Goal: Transaction & Acquisition: Obtain resource

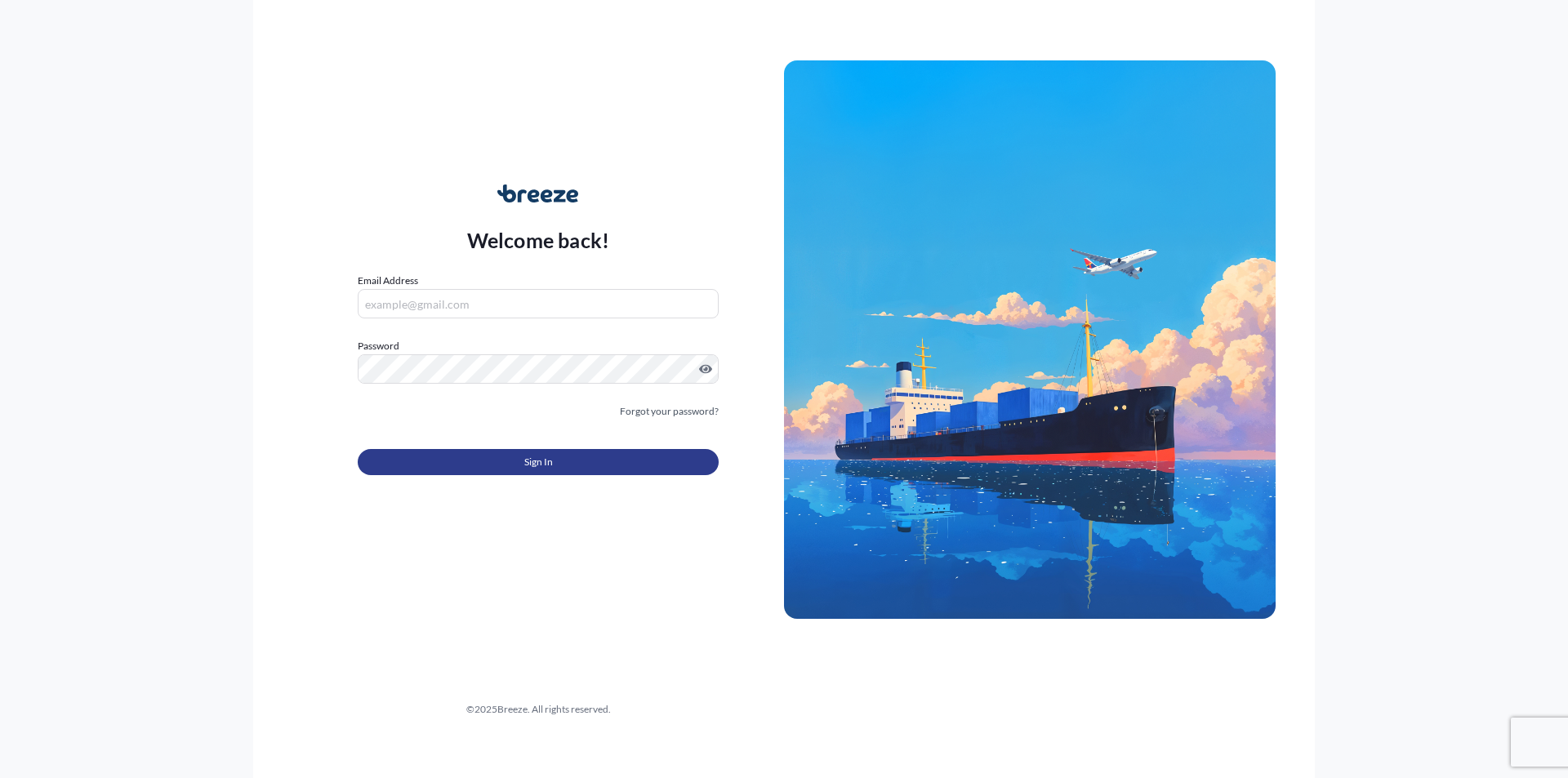
type input "[PERSON_NAME][EMAIL_ADDRESS][PERSON_NAME][DOMAIN_NAME]"
click at [627, 454] on button "Sign In" at bounding box center [538, 461] width 361 height 26
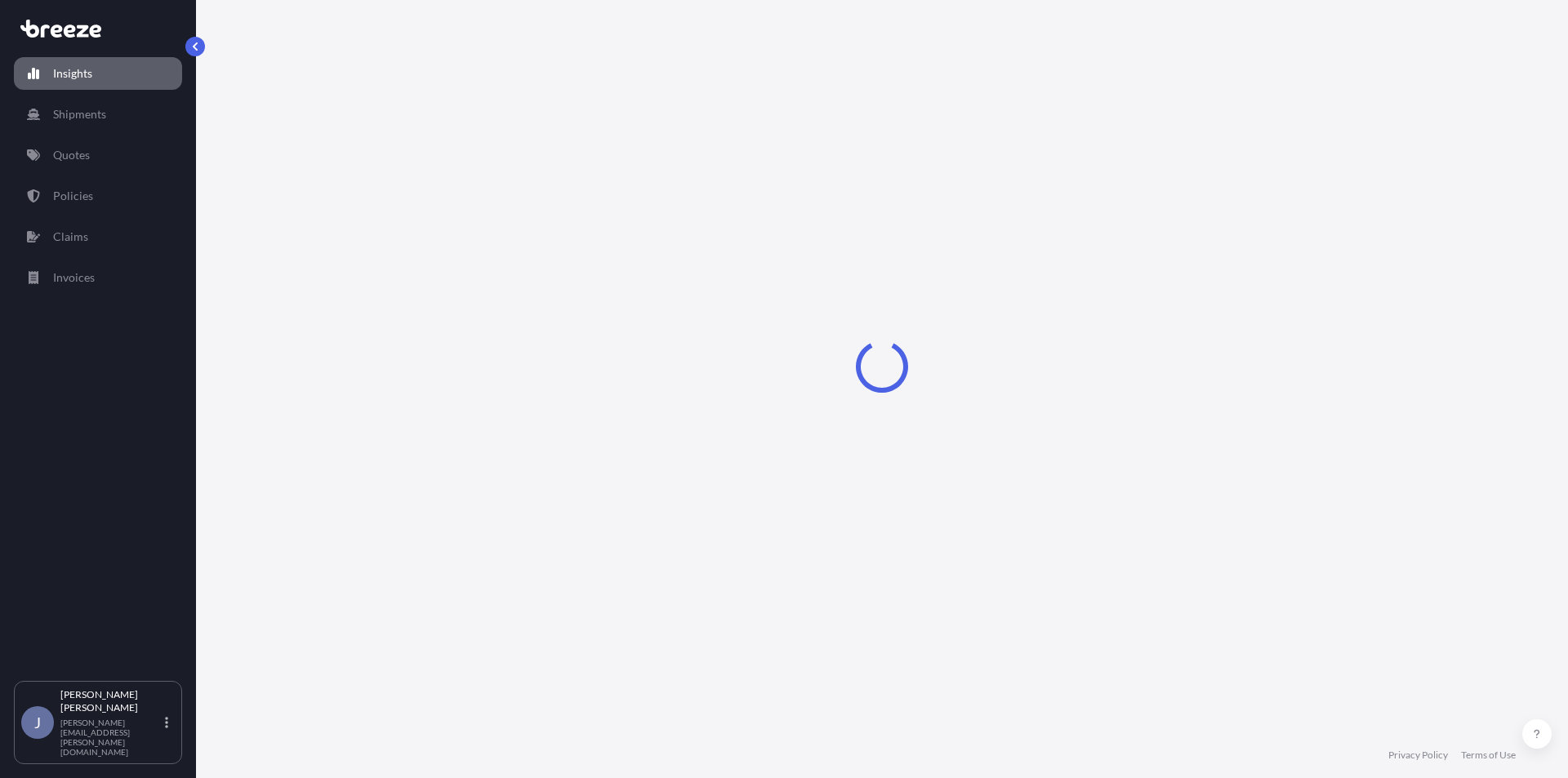
select select "2025"
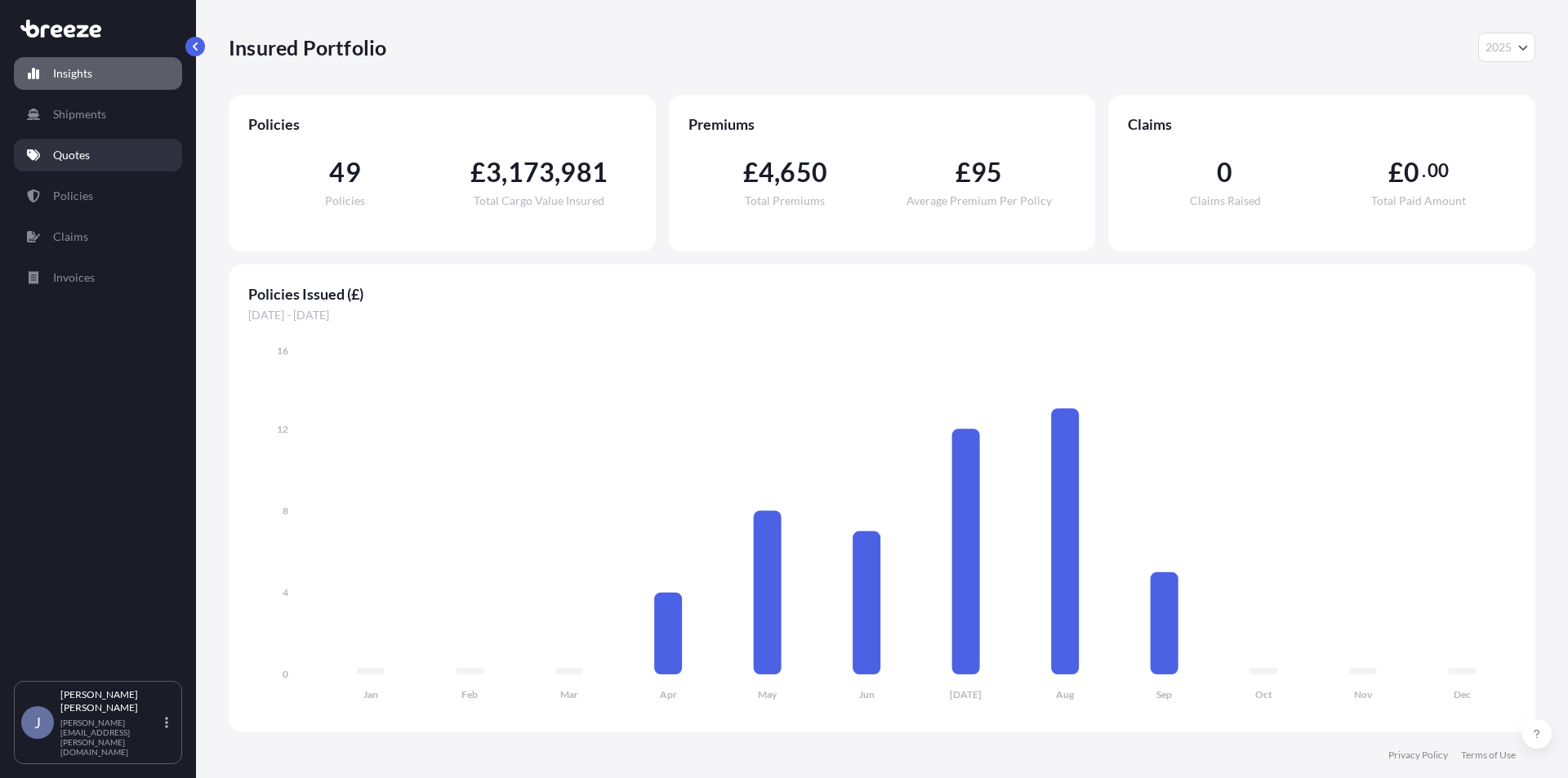
click at [79, 169] on link "Quotes" at bounding box center [97, 155] width 168 height 32
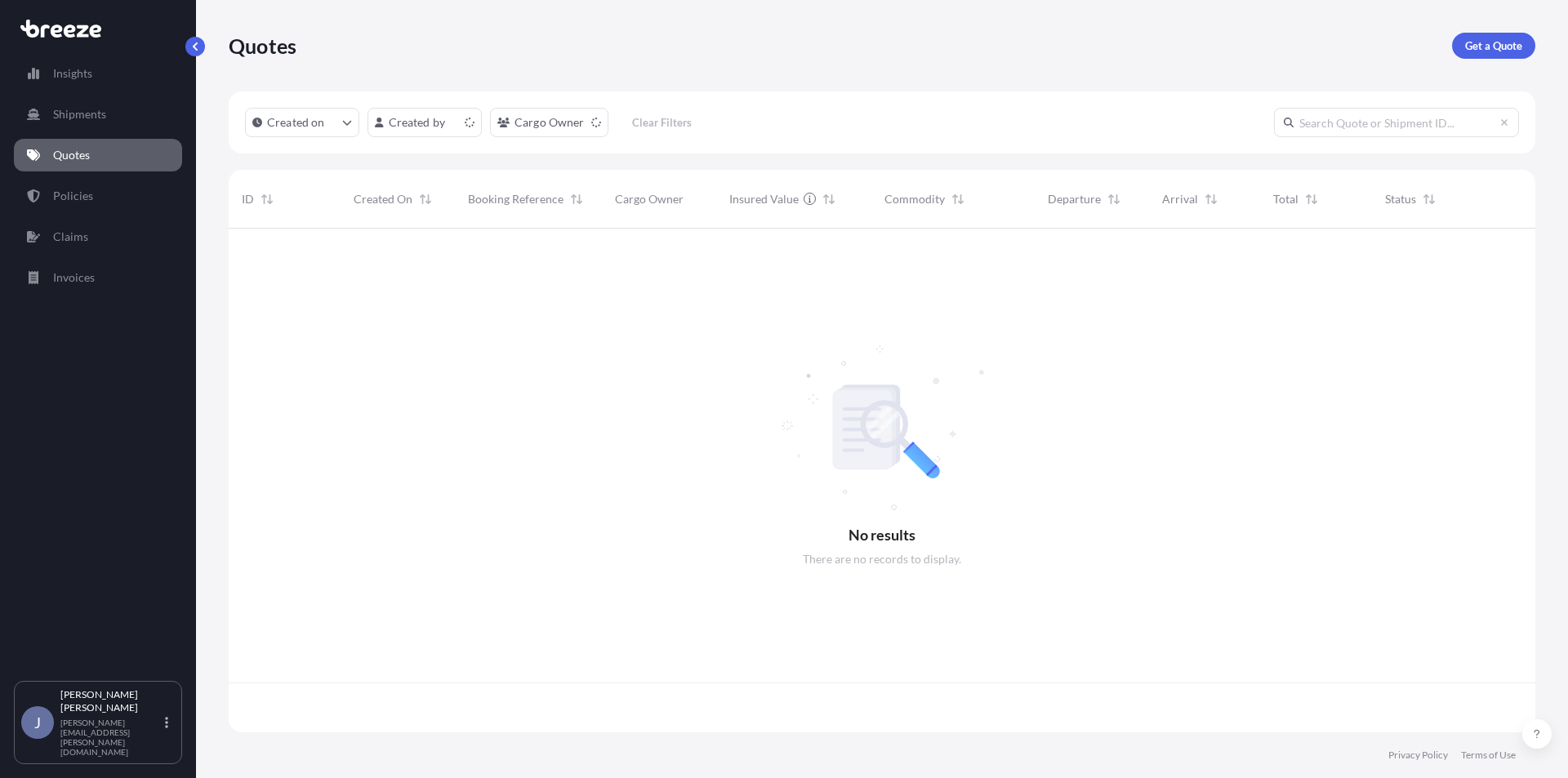
scroll to position [501, 1295]
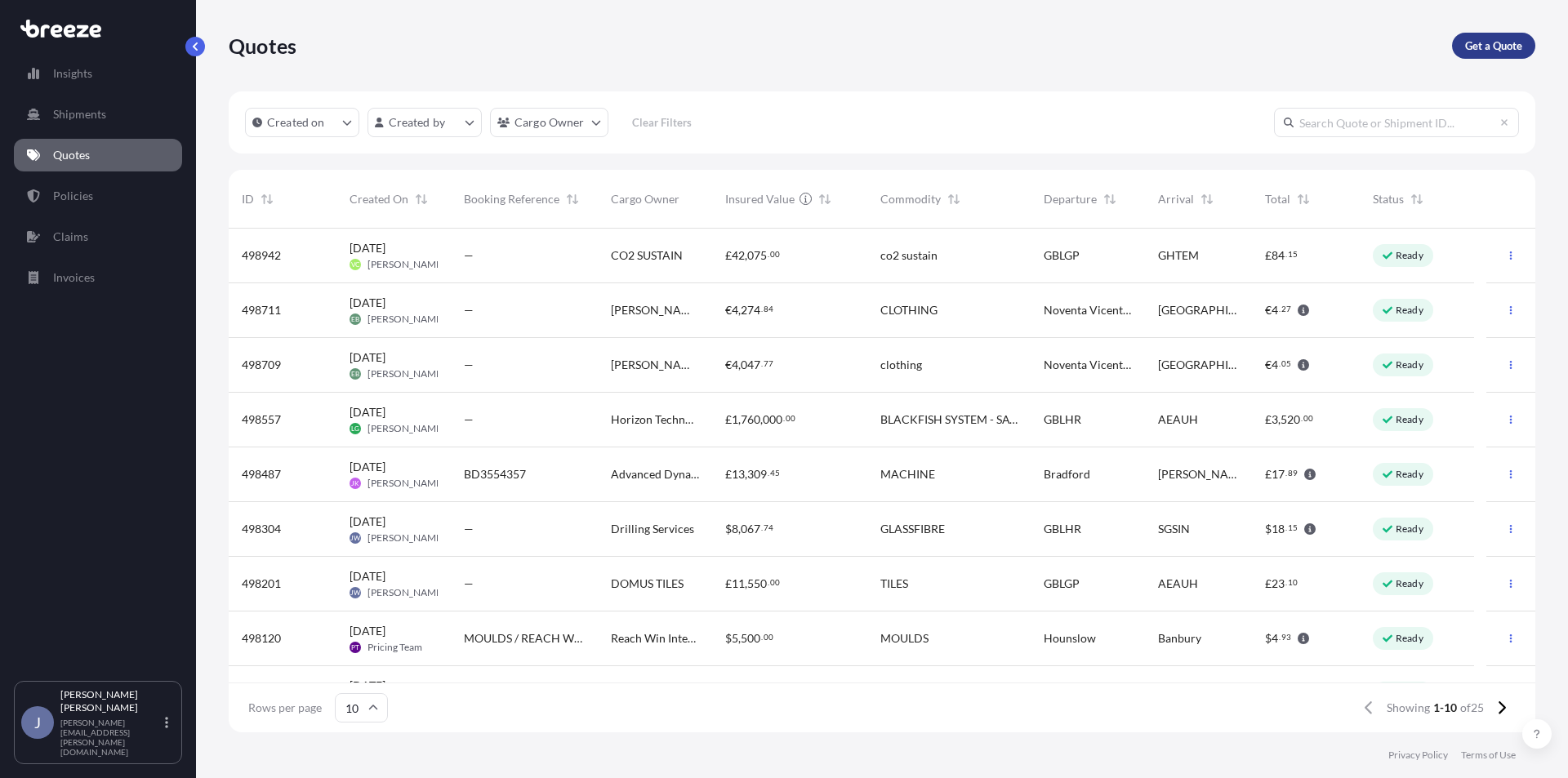
click at [1462, 41] on link "Get a Quote" at bounding box center [1493, 45] width 84 height 26
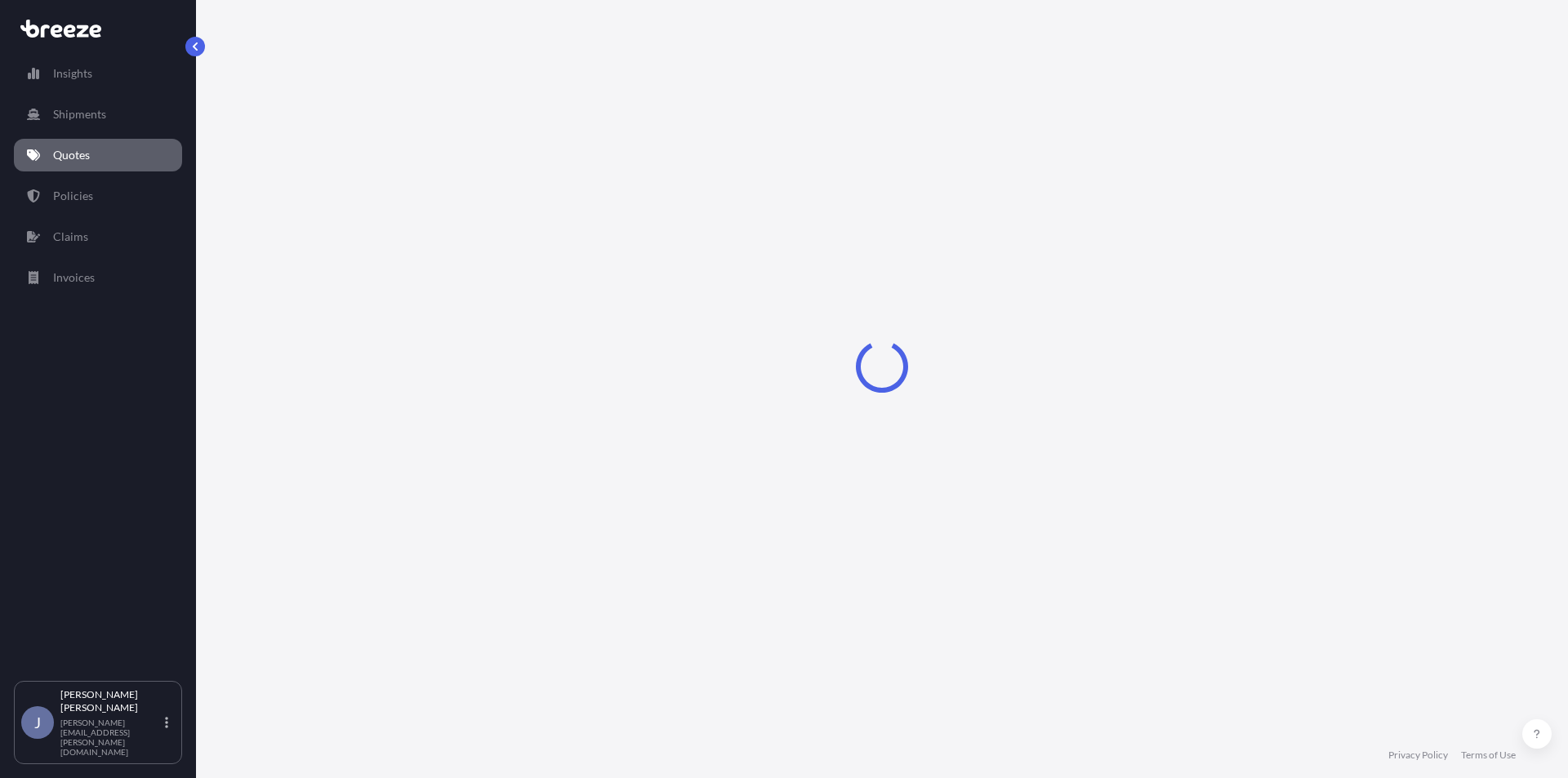
select select "Road"
select select "Sea"
select select "1"
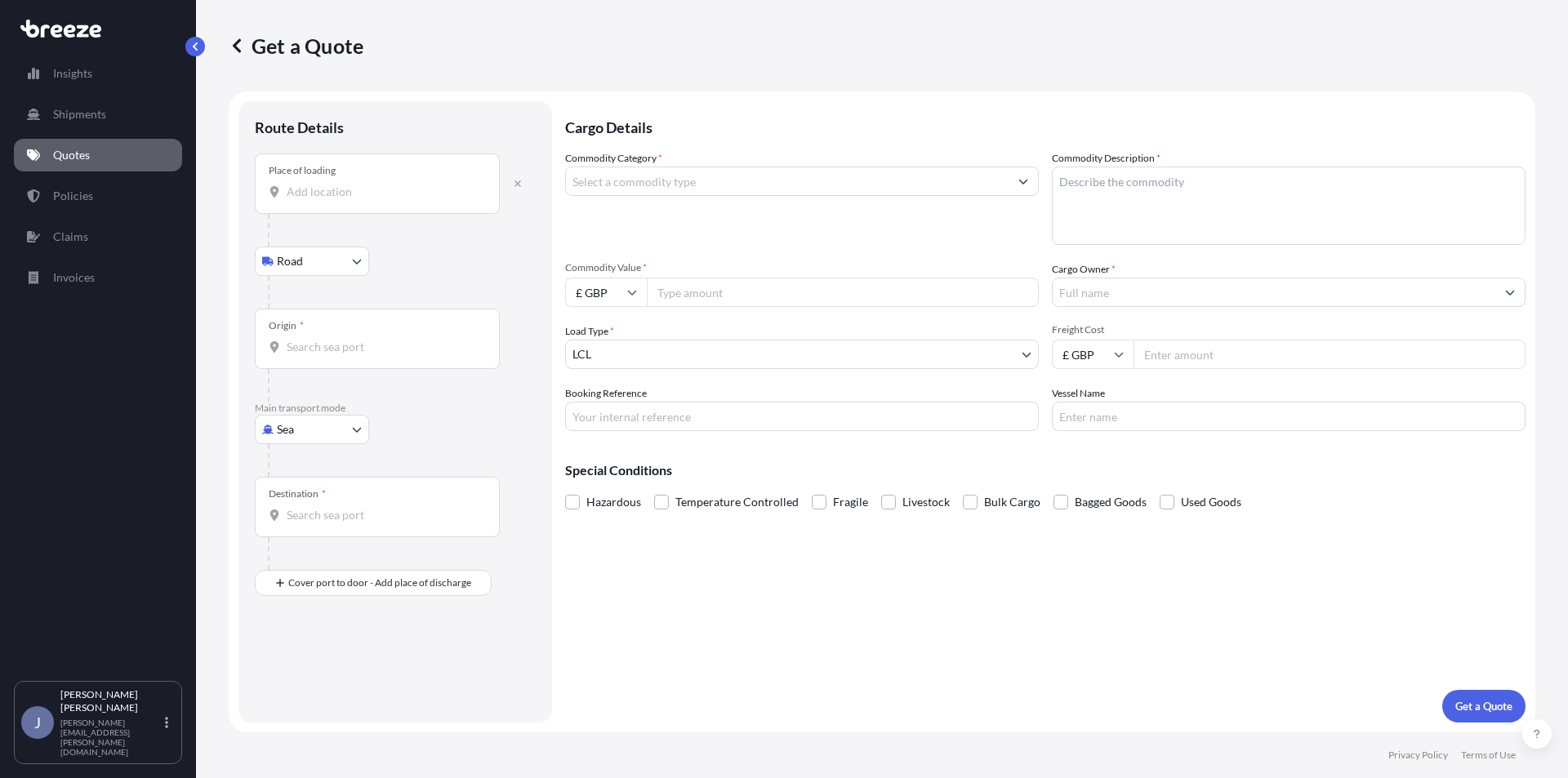
click at [356, 197] on input "Place of loading" at bounding box center [383, 192] width 193 height 16
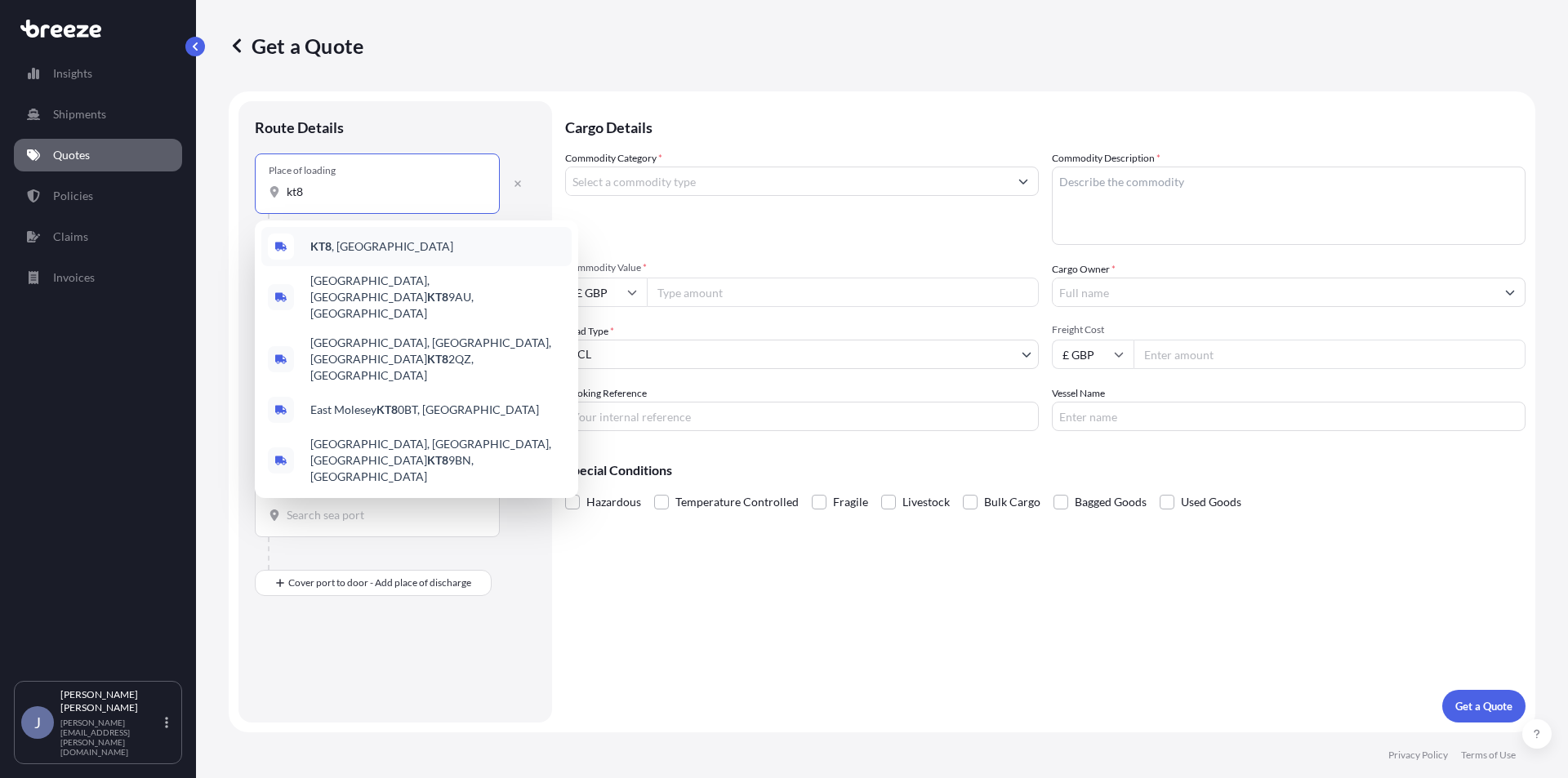
click at [361, 240] on div "KT8 , [GEOGRAPHIC_DATA]" at bounding box center [417, 246] width 310 height 40
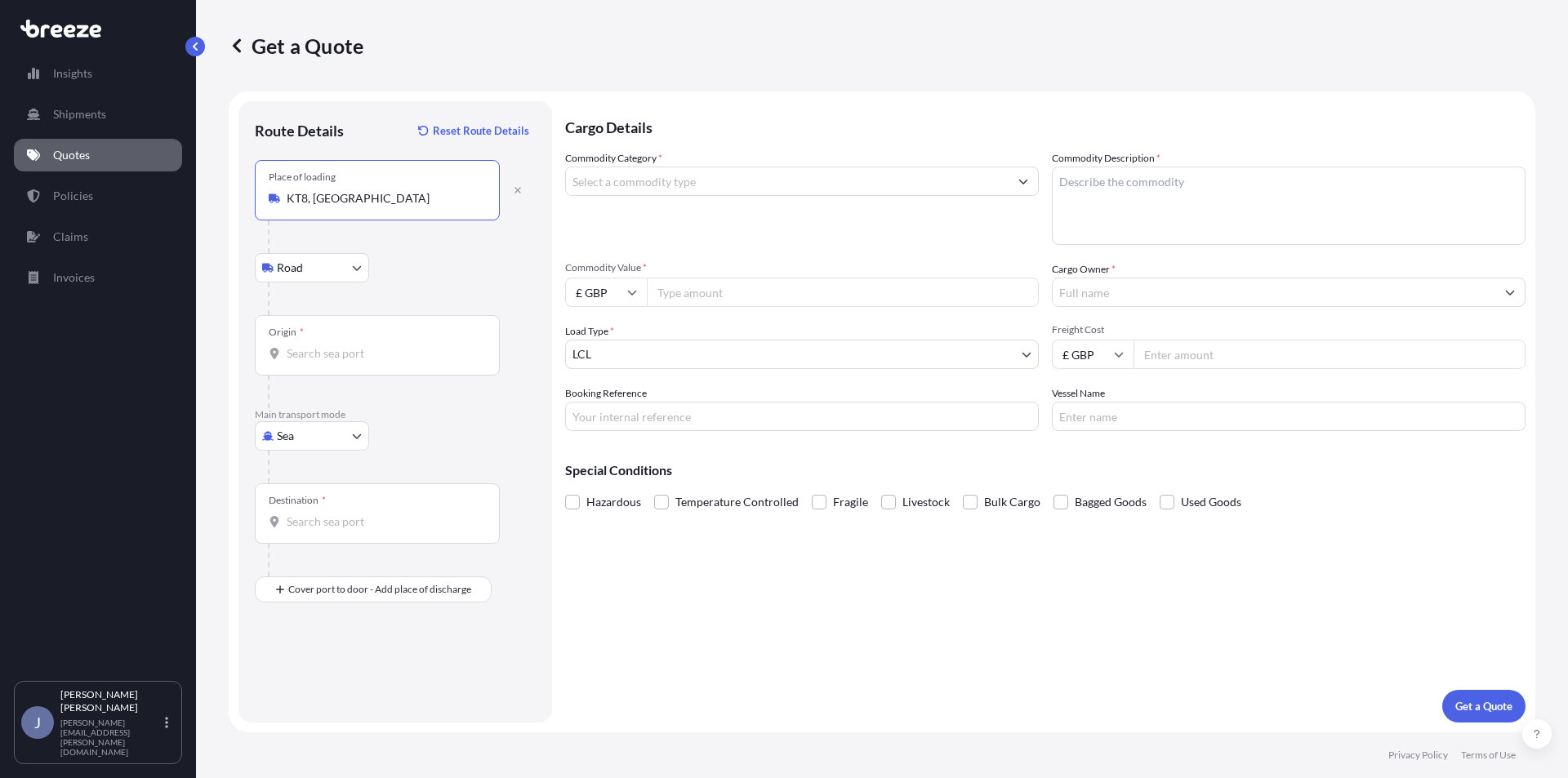
type input "KT8, [GEOGRAPHIC_DATA]"
click at [334, 353] on input "Origin *" at bounding box center [383, 353] width 193 height 16
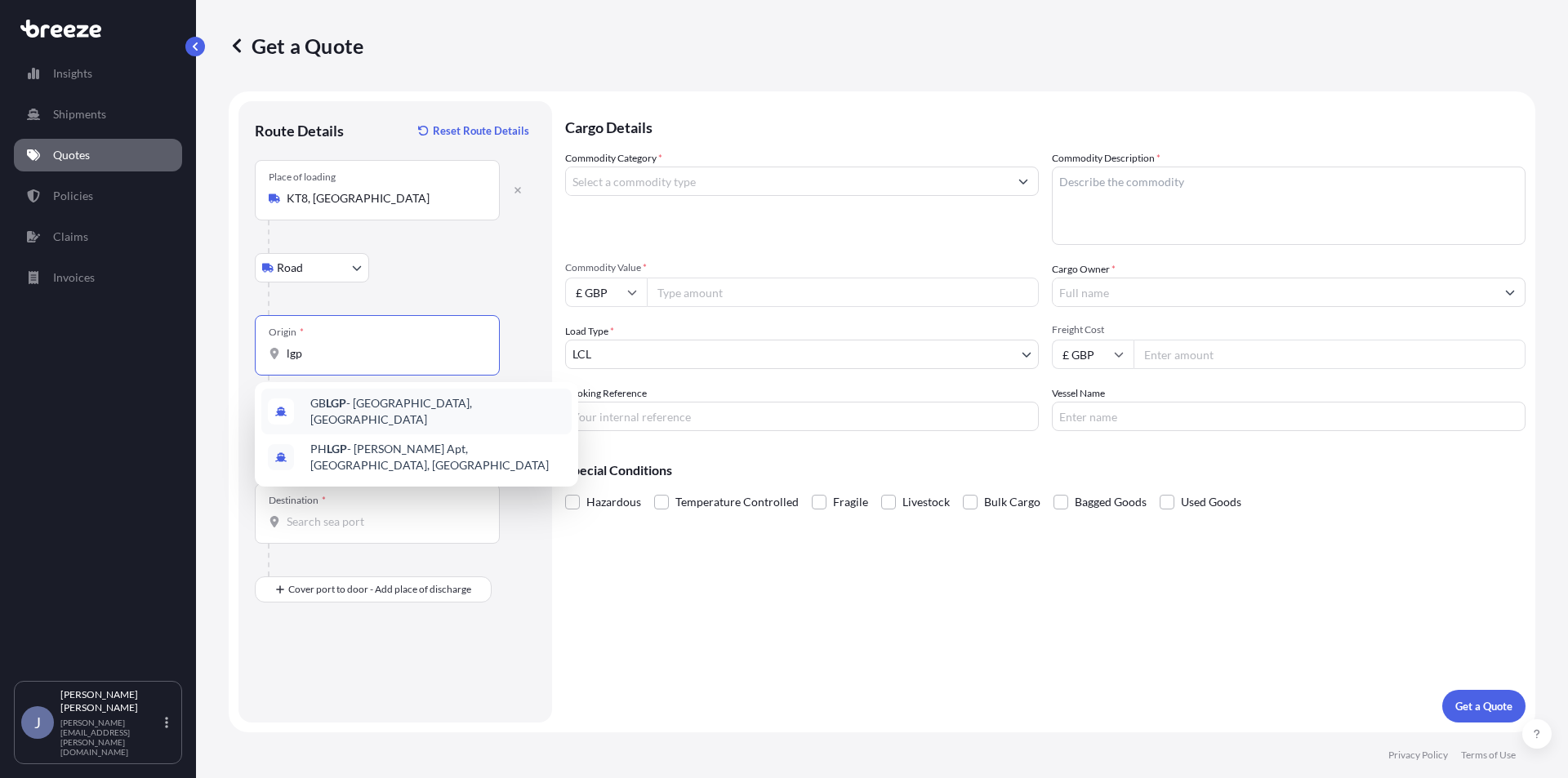
click at [407, 408] on span "GB LGP - [GEOGRAPHIC_DATA], [GEOGRAPHIC_DATA]" at bounding box center [437, 411] width 255 height 32
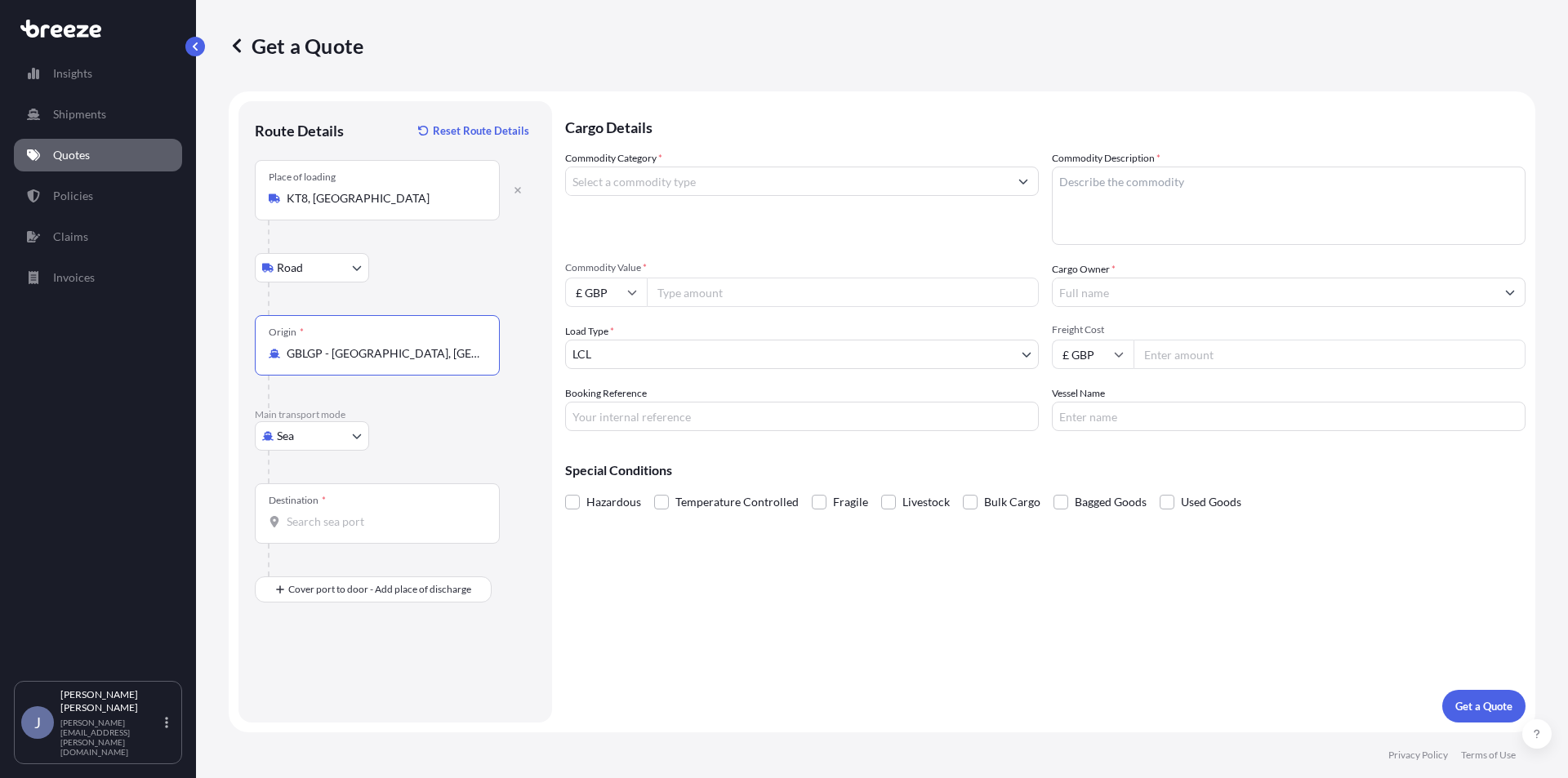
type input "GBLGP - [GEOGRAPHIC_DATA], [GEOGRAPHIC_DATA]"
click at [327, 519] on input "Destination *" at bounding box center [383, 522] width 193 height 16
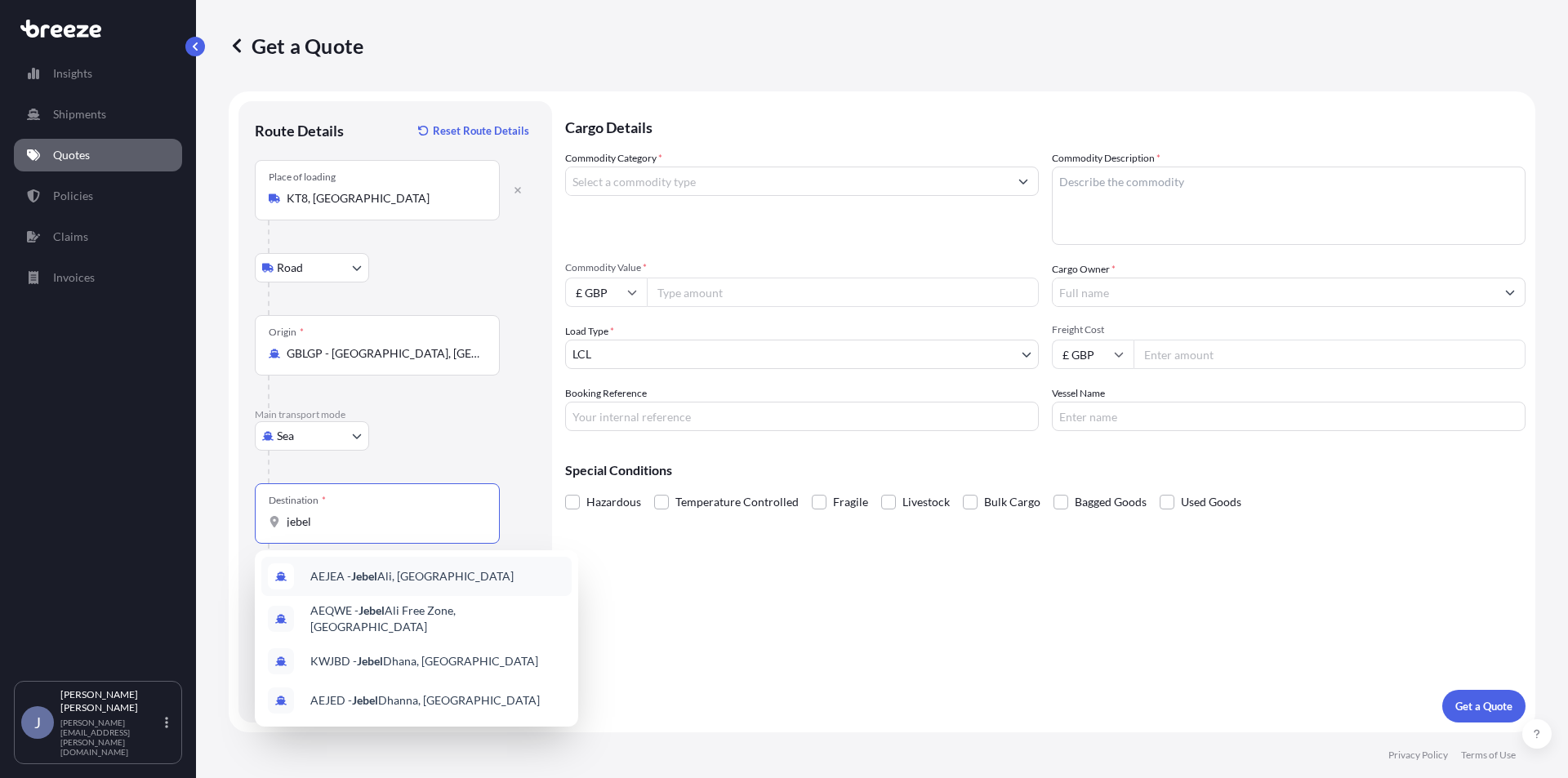
click at [413, 571] on span "AEJEA - [GEOGRAPHIC_DATA], [GEOGRAPHIC_DATA]" at bounding box center [412, 577] width 203 height 16
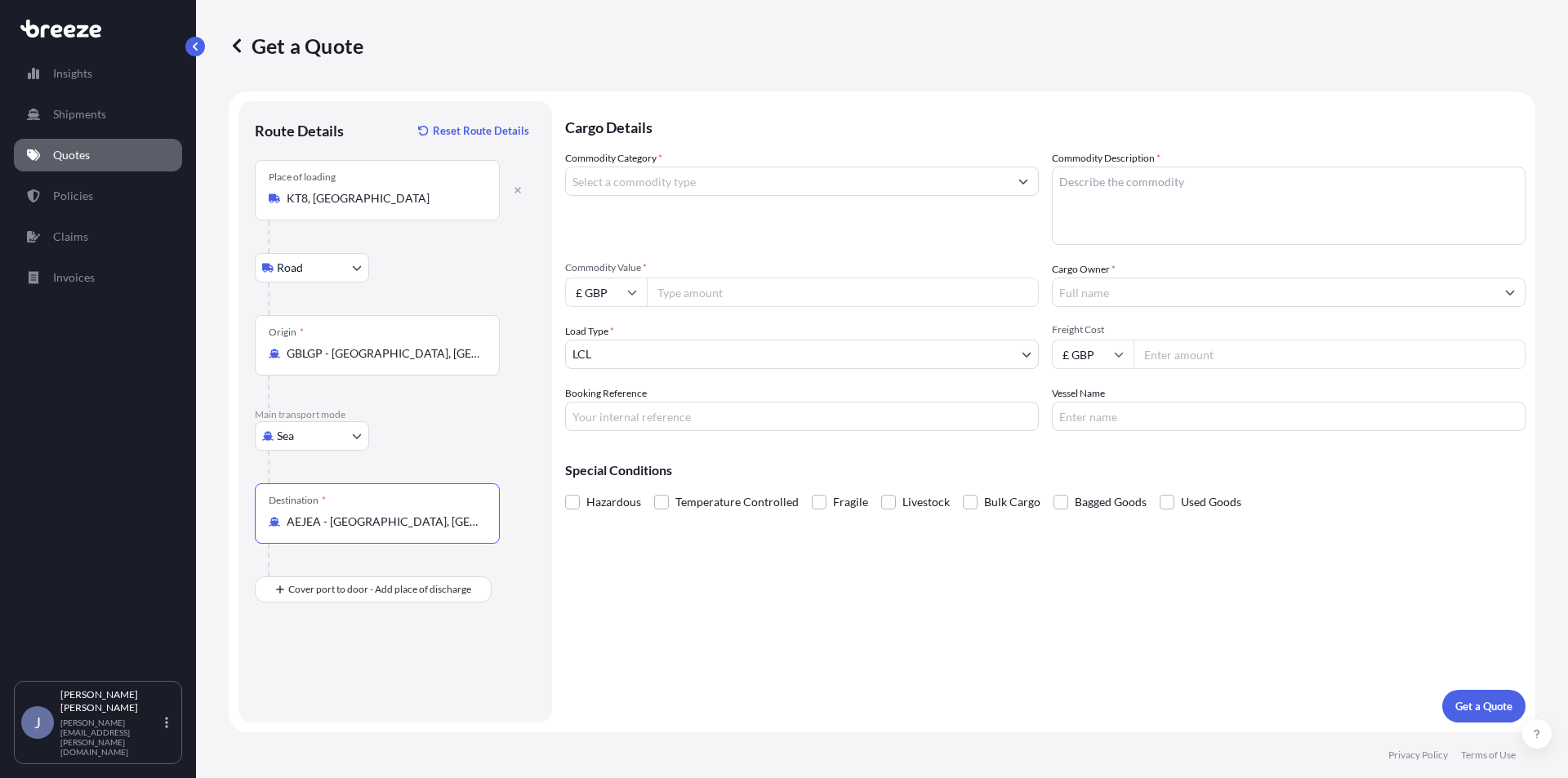
type input "AEJEA - [GEOGRAPHIC_DATA], [GEOGRAPHIC_DATA]"
click at [1141, 200] on textarea "Commodity Description *" at bounding box center [1288, 205] width 474 height 78
type textarea "TILES"
click at [1113, 290] on input "Cargo Owner *" at bounding box center [1274, 292] width 443 height 30
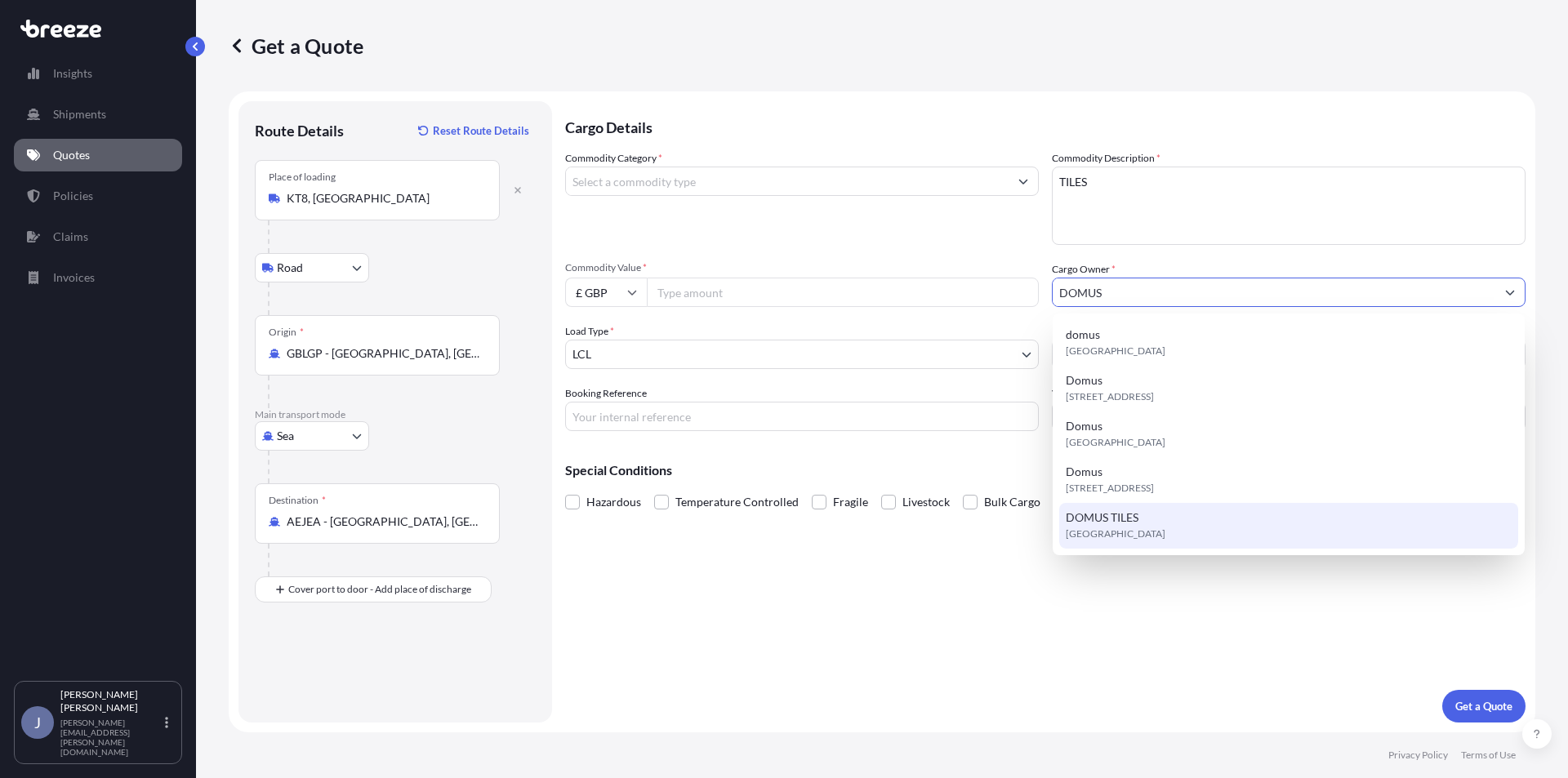
click at [1134, 520] on span "DOMUS TILES" at bounding box center [1102, 518] width 73 height 16
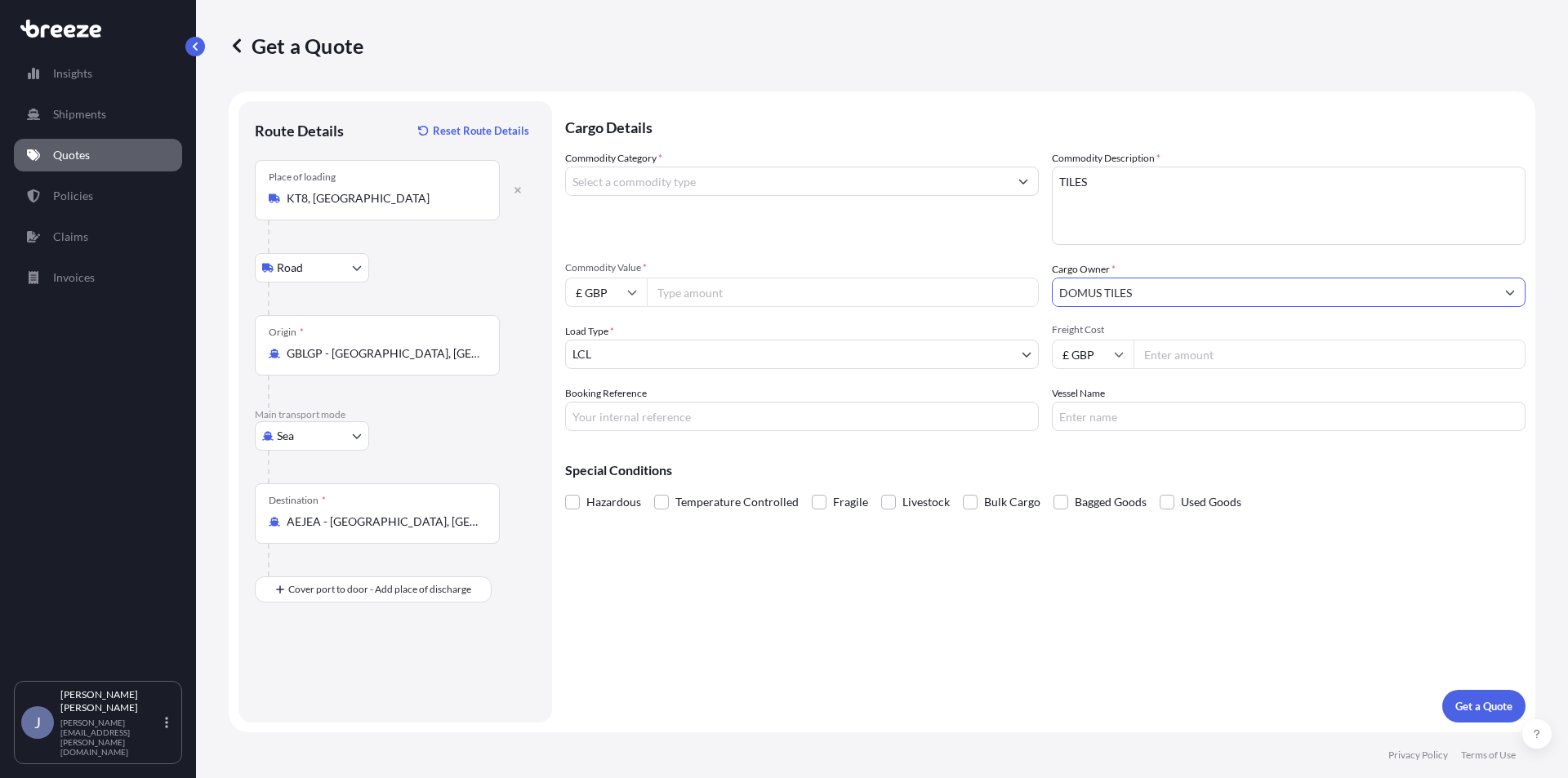
type input "DOMUS TILES"
click at [1173, 341] on input "Freight Cost" at bounding box center [1330, 354] width 392 height 30
type input "200"
click at [733, 288] on input "Commodity Value *" at bounding box center [843, 292] width 392 height 30
type input "9000"
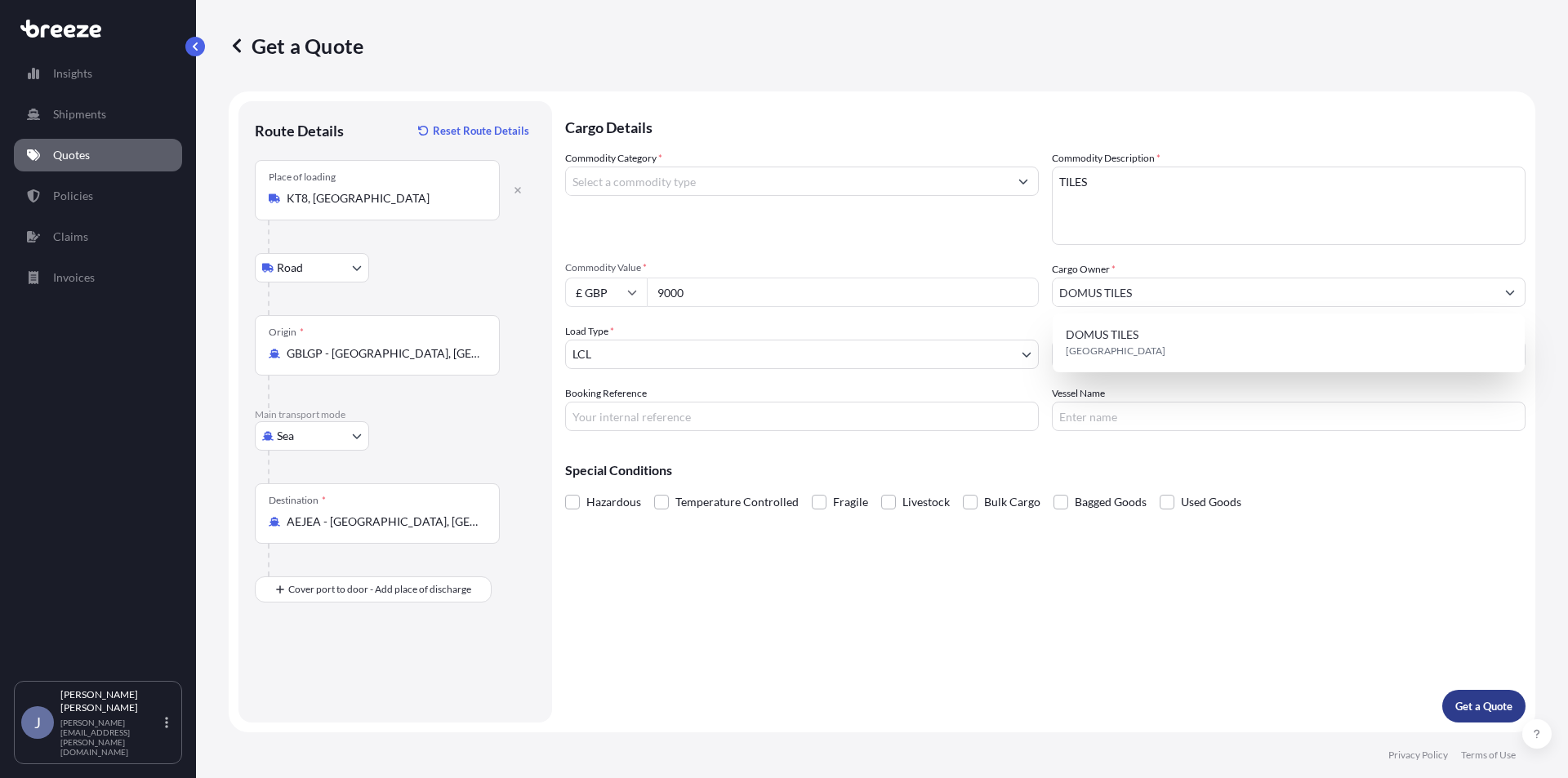
click at [1456, 695] on button "Get a Quote" at bounding box center [1484, 706] width 84 height 32
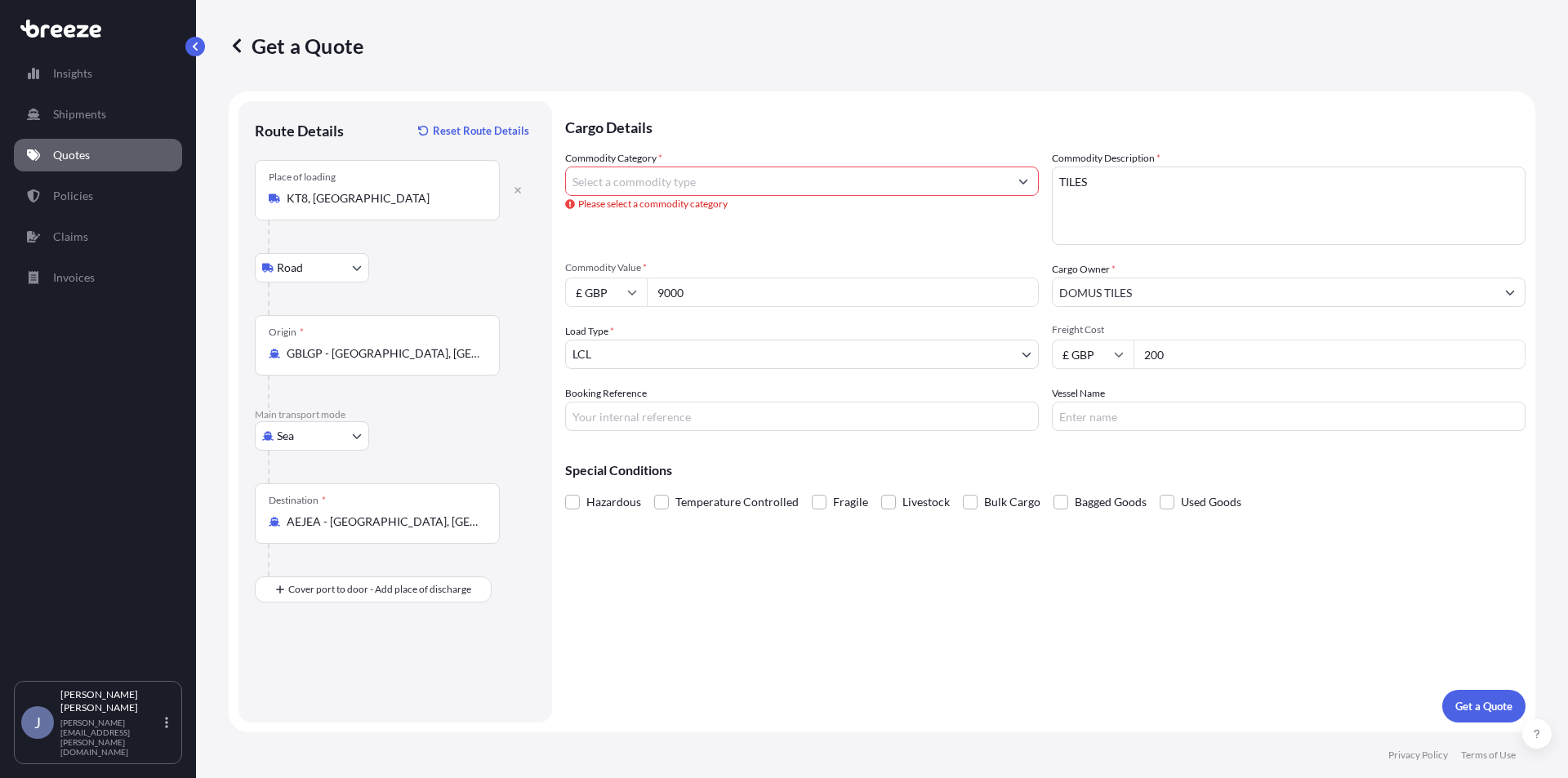
click at [666, 178] on input "Commodity Category *" at bounding box center [787, 181] width 443 height 30
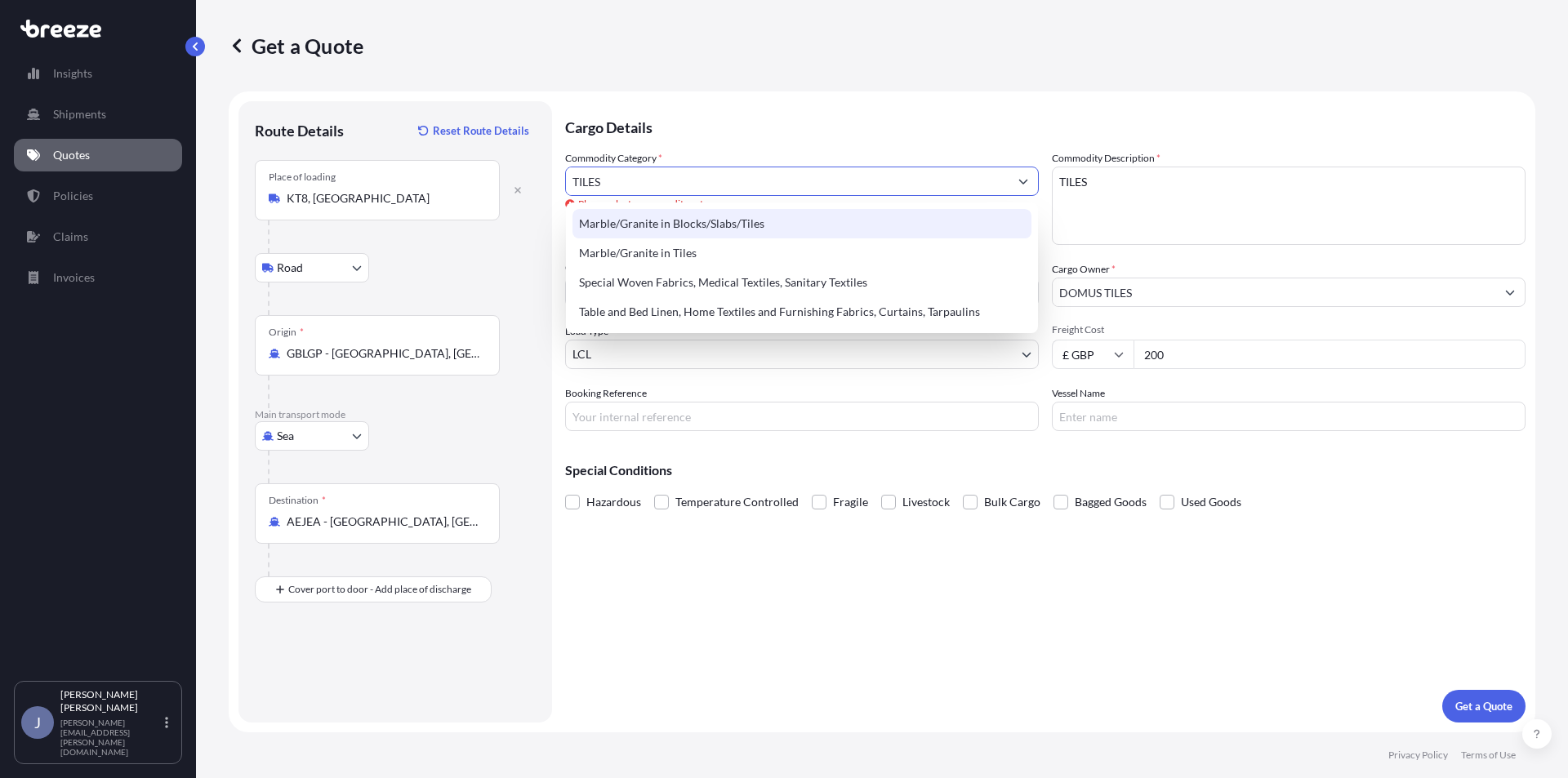
click at [723, 224] on div "Marble/Granite in Blocks/Slabs/Tiles" at bounding box center [802, 223] width 459 height 30
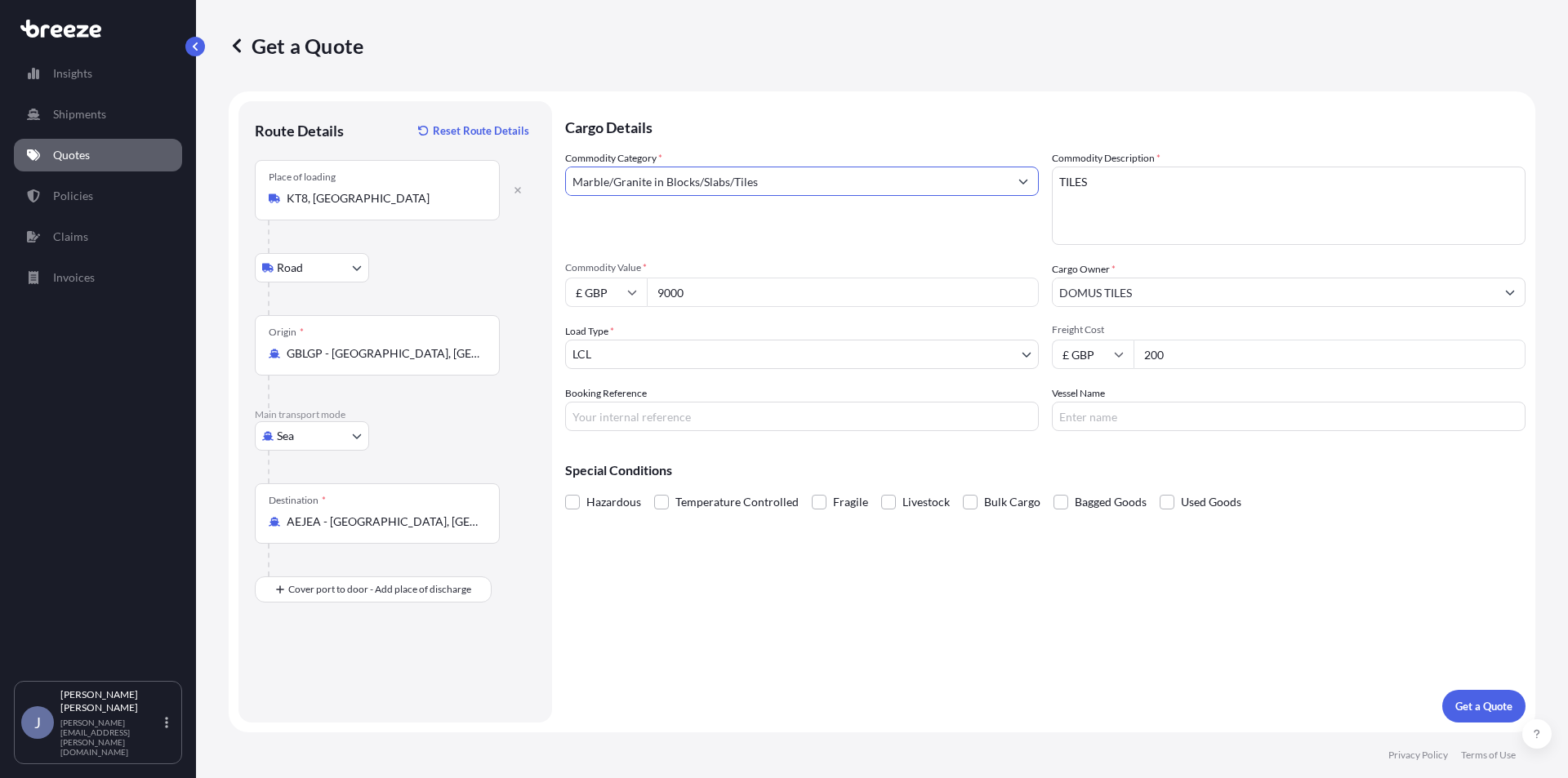
type input "Marble/Granite in Blocks/Slabs/Tiles"
click at [1479, 687] on div "Cargo Details Commodity Category * Marble/Granite in Blocks/Slabs/Tiles Commodi…" at bounding box center [1045, 412] width 961 height 622
click at [1485, 694] on button "Get a Quote" at bounding box center [1484, 706] width 84 height 32
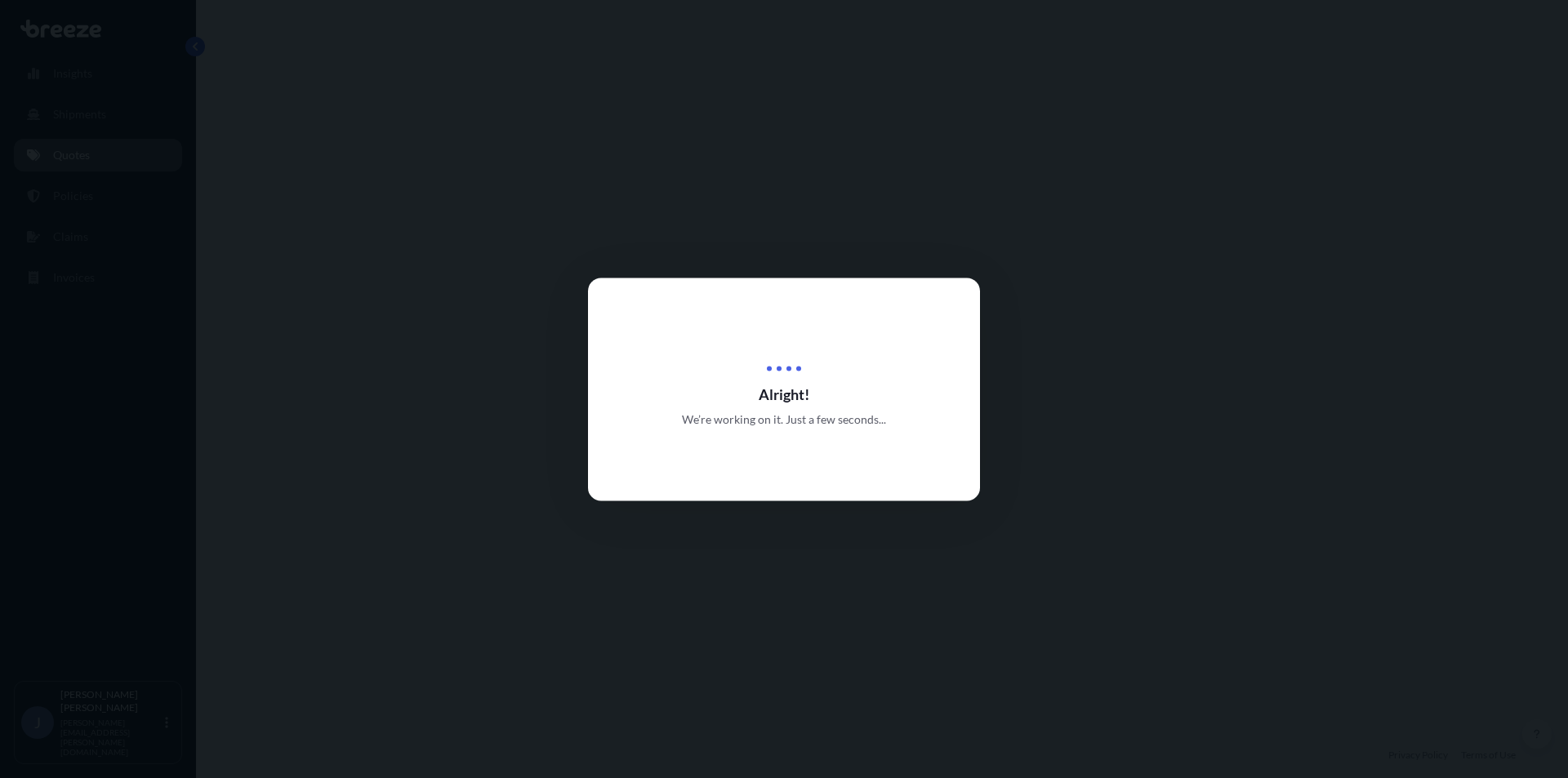
select select "Road"
select select "Sea"
select select "1"
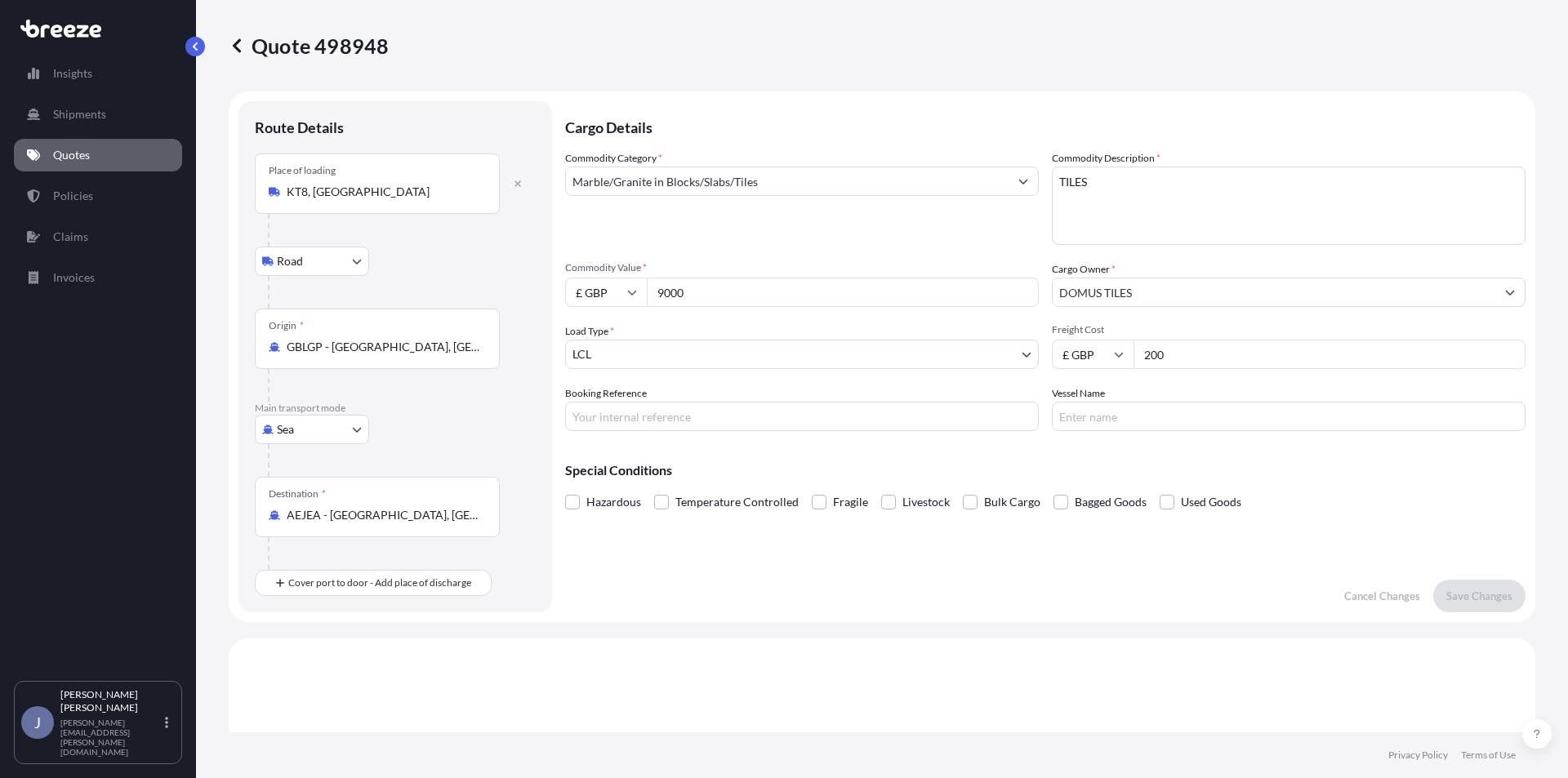
scroll to position [557, 0]
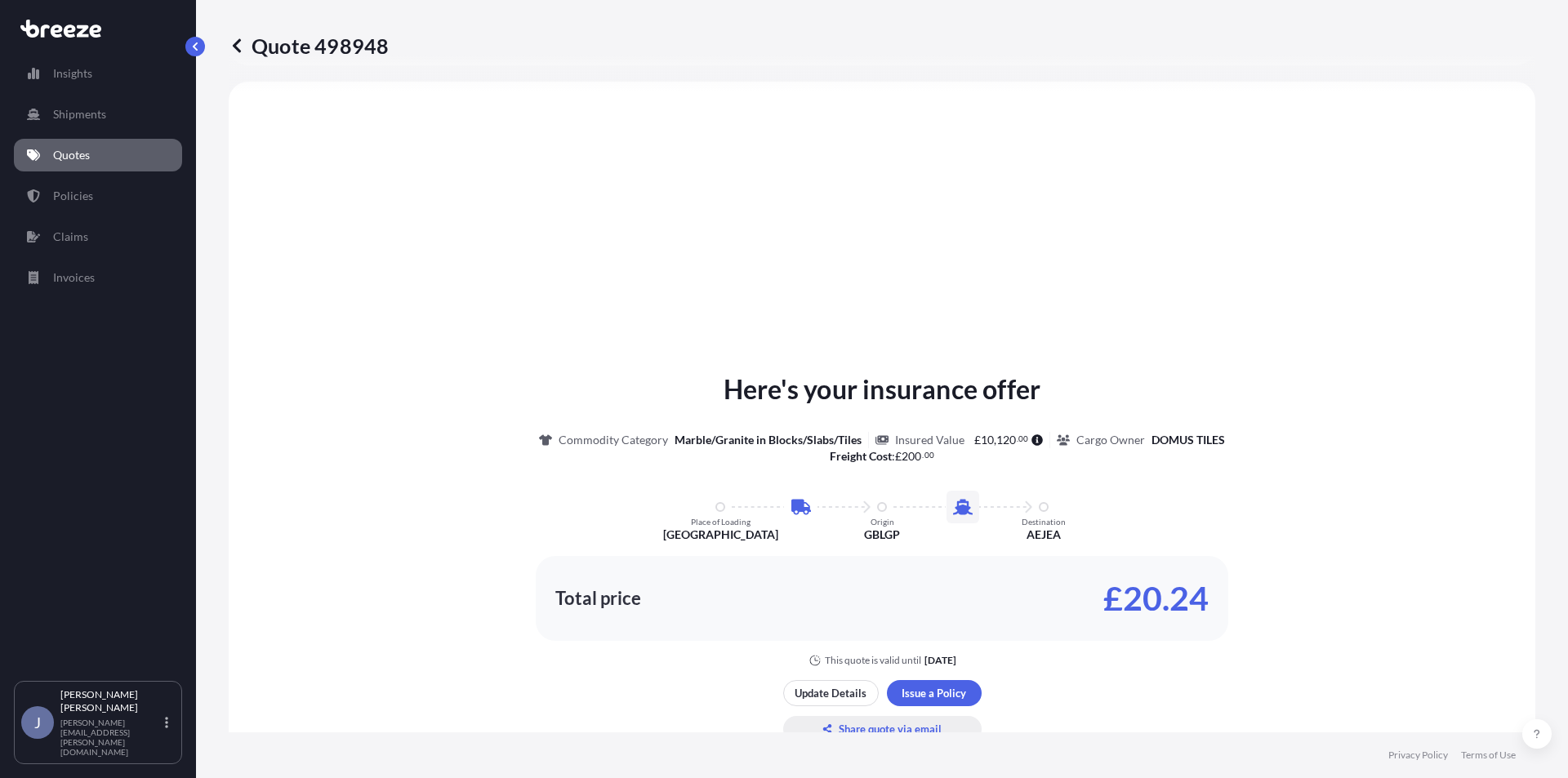
click at [856, 722] on p "Share quote via email" at bounding box center [891, 729] width 103 height 16
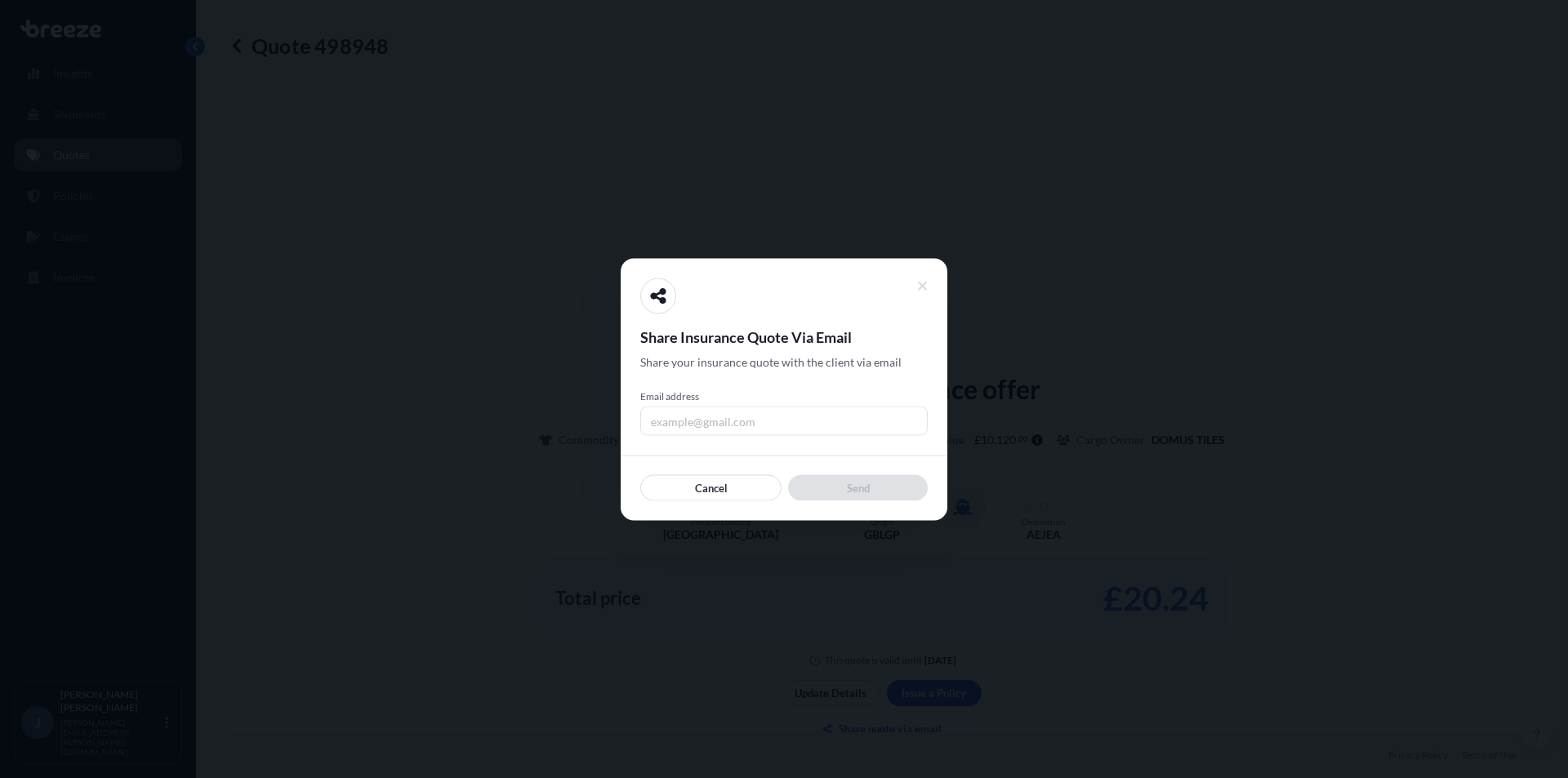
click at [804, 418] on input "Email address" at bounding box center [784, 420] width 288 height 30
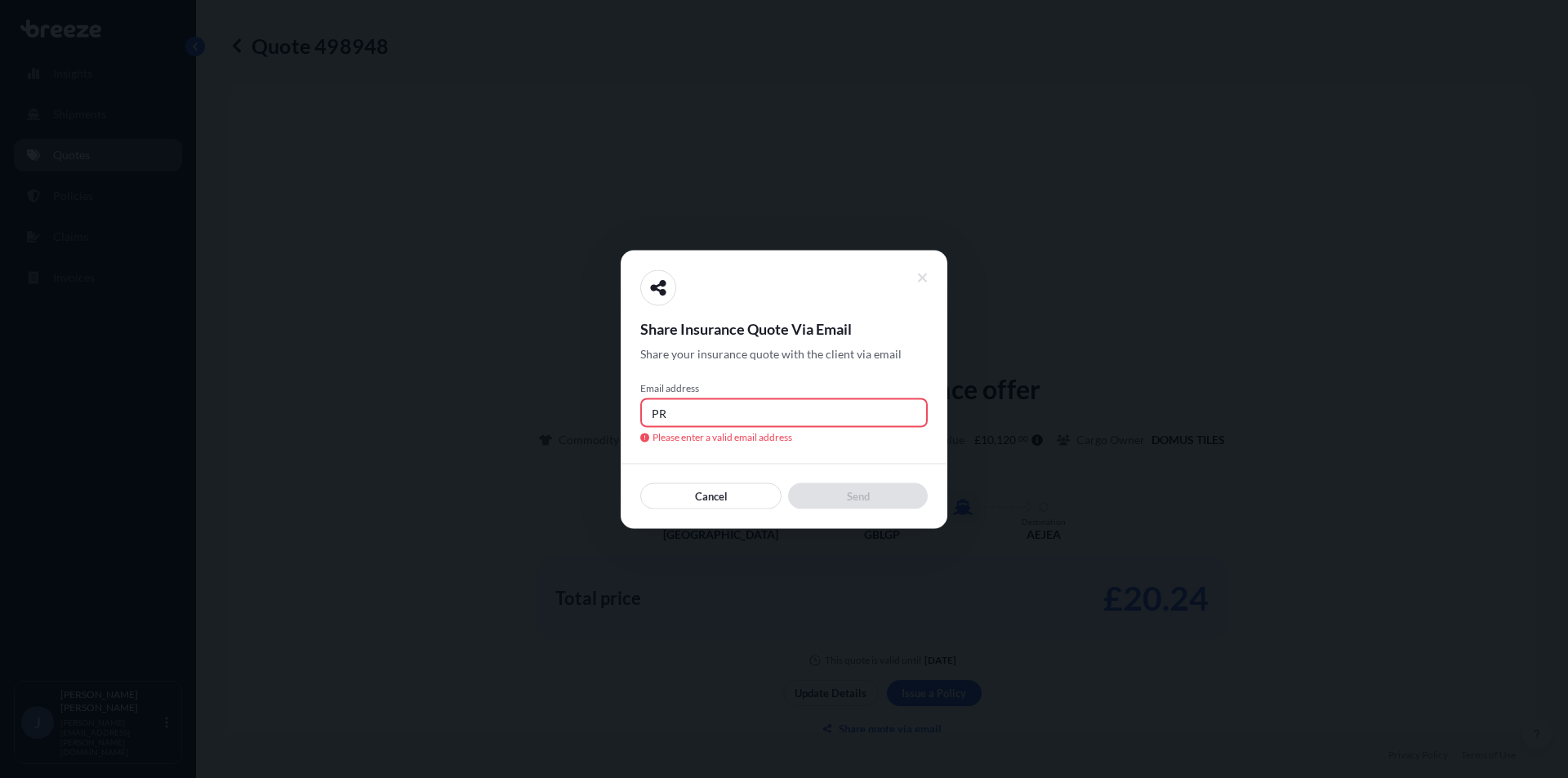
type input "P"
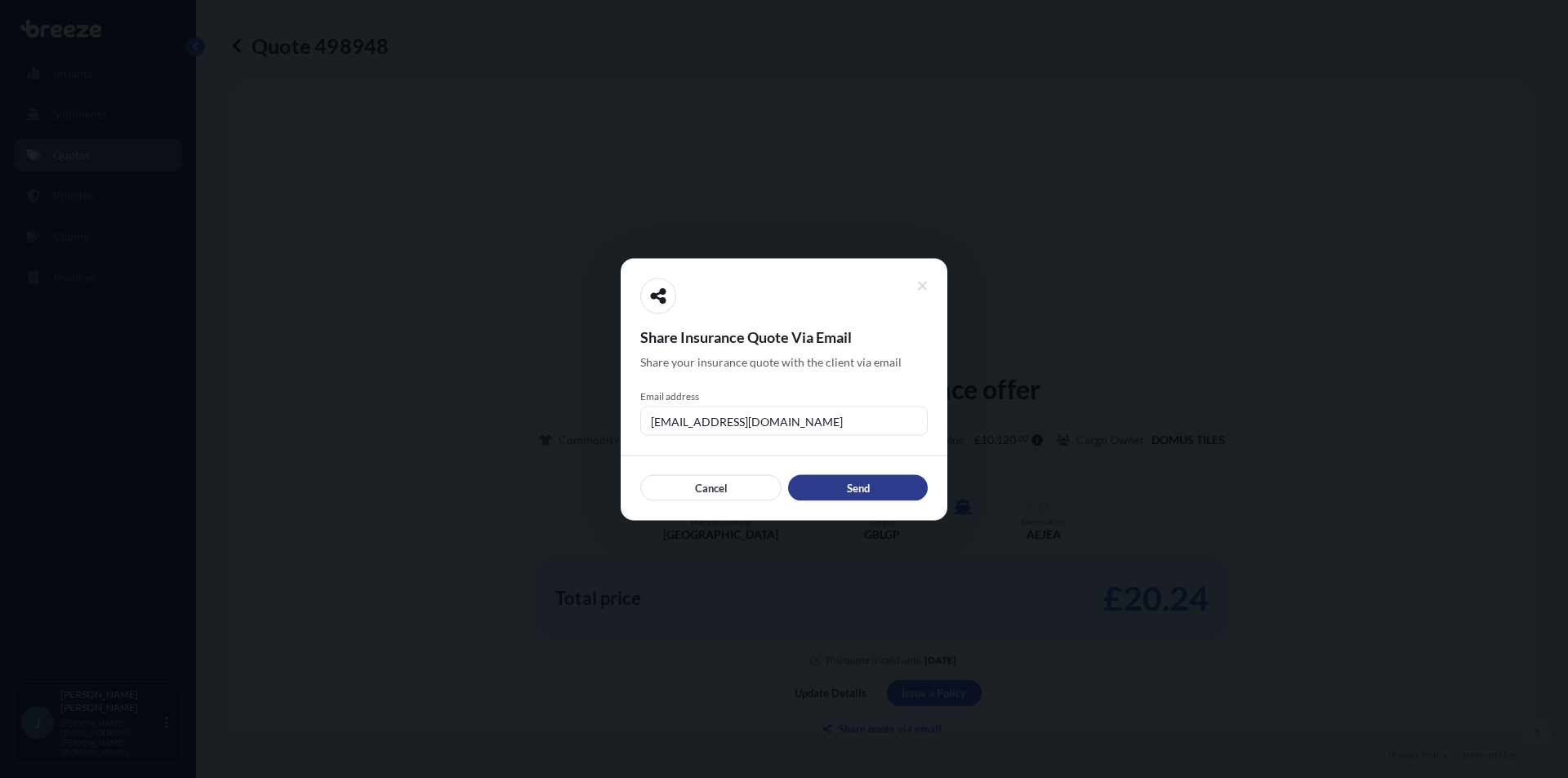
type input "[EMAIL_ADDRESS][DOMAIN_NAME]"
